Goal: Task Accomplishment & Management: Use online tool/utility

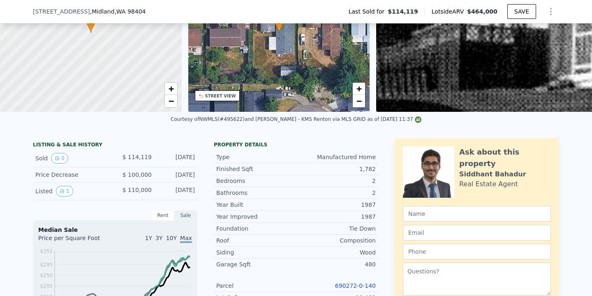
scroll to position [63, 0]
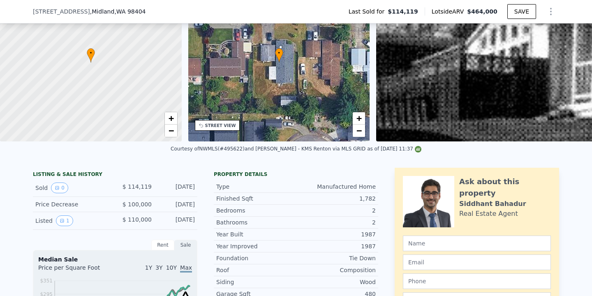
type input "$ 0"
type input "$ 323,432"
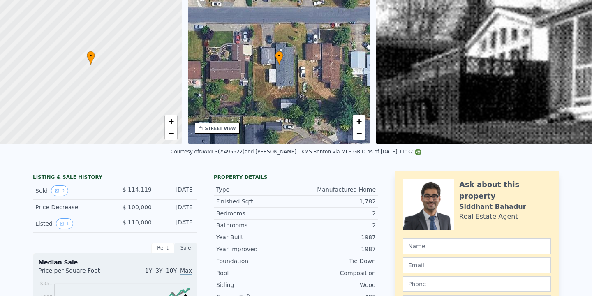
scroll to position [0, 0]
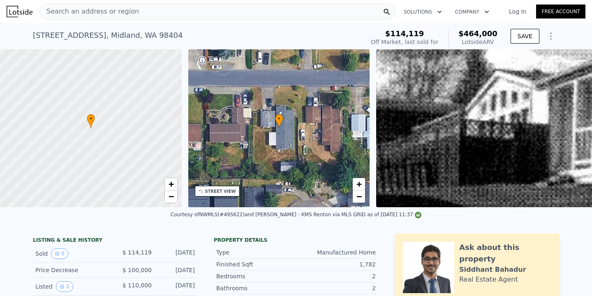
click at [187, 16] on div "Search an address or region" at bounding box center [217, 11] width 356 height 16
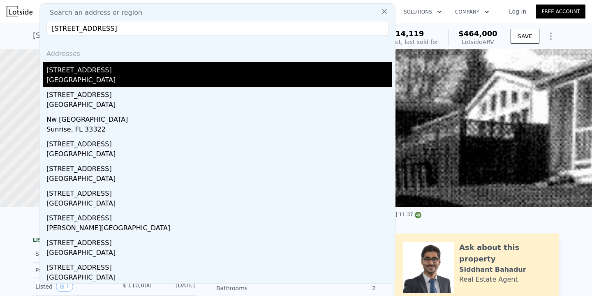
type input "[STREET_ADDRESS]"
click at [104, 85] on div "[GEOGRAPHIC_DATA]" at bounding box center [219, 81] width 346 height 12
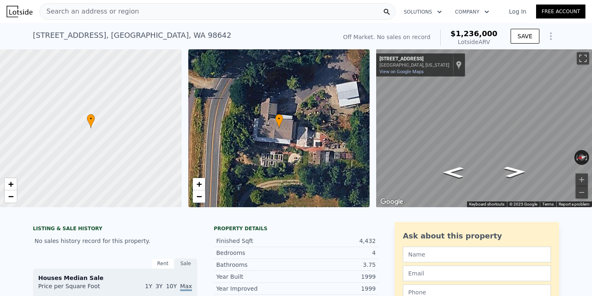
click at [179, 8] on div "Search an address or region" at bounding box center [217, 11] width 356 height 16
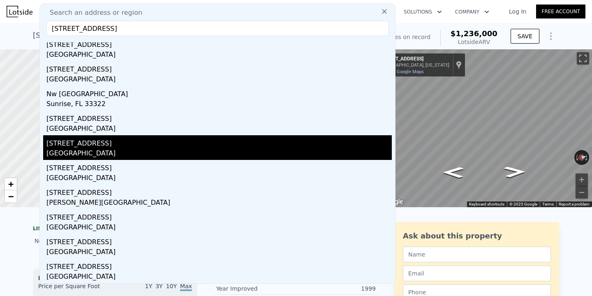
scroll to position [23, 0]
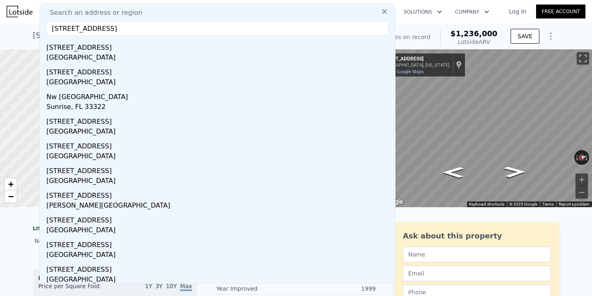
type input "[STREET_ADDRESS]"
